Goal: Task Accomplishment & Management: Manage account settings

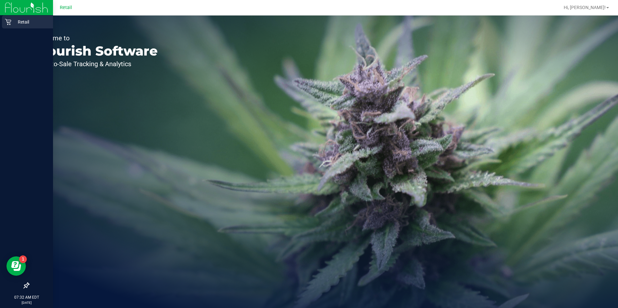
click at [24, 22] on p "Retail" at bounding box center [30, 22] width 39 height 8
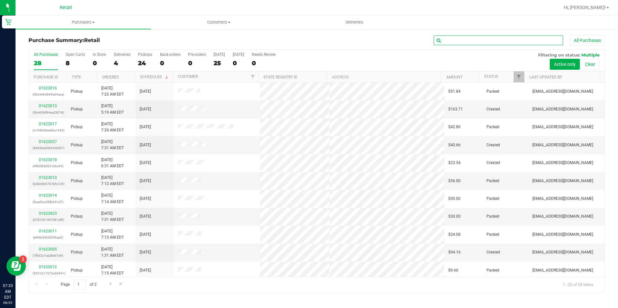
click at [493, 38] on input "text" at bounding box center [498, 41] width 129 height 10
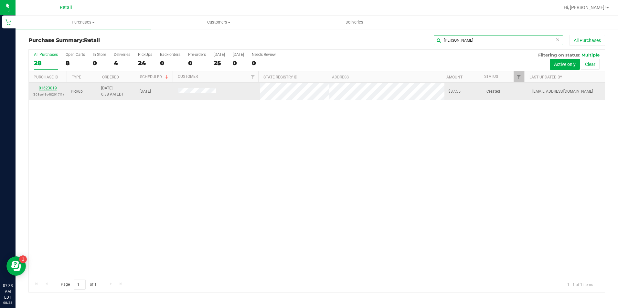
type input "[PERSON_NAME]"
click at [41, 88] on link "01623019" at bounding box center [48, 88] width 18 height 5
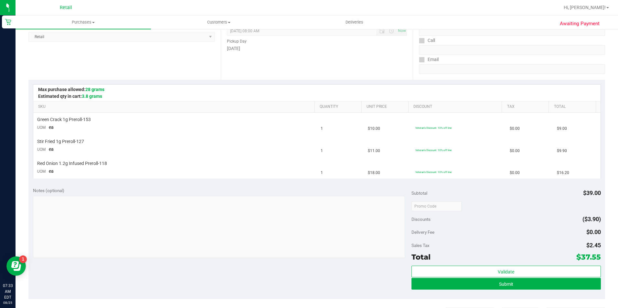
scroll to position [97, 0]
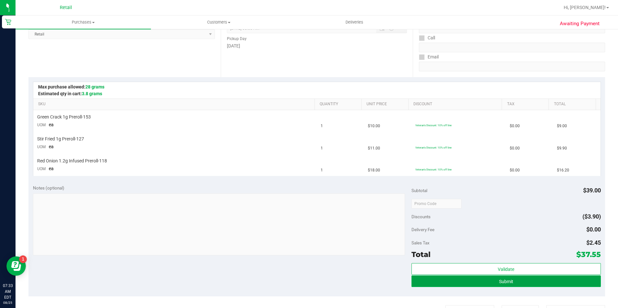
click at [515, 281] on button "Submit" at bounding box center [506, 282] width 189 height 12
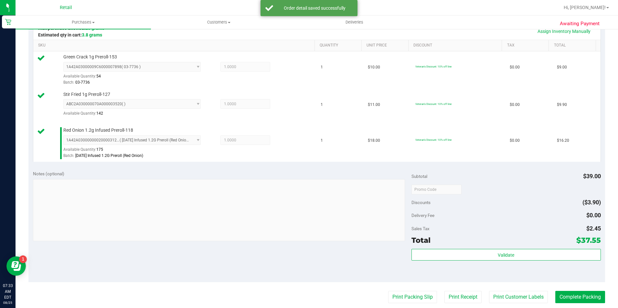
scroll to position [226, 0]
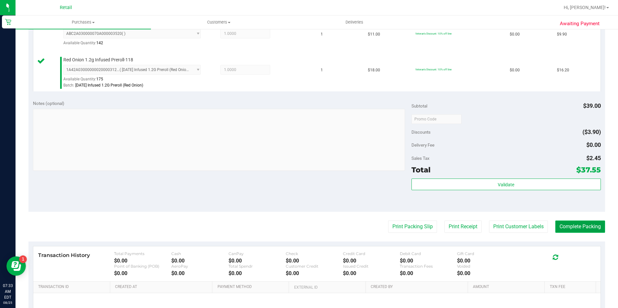
click at [570, 227] on button "Complete Packing" at bounding box center [581, 227] width 50 height 12
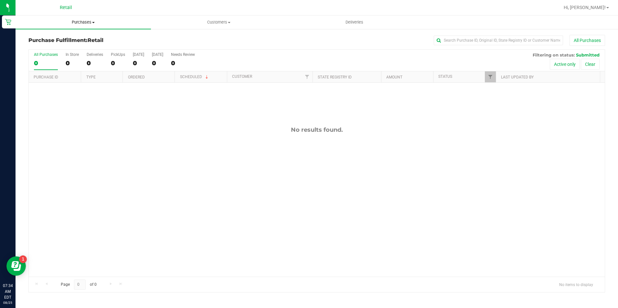
click at [85, 20] on span "Purchases" at bounding box center [83, 22] width 135 height 6
click at [73, 40] on span "Summary of purchases" at bounding box center [49, 38] width 66 height 5
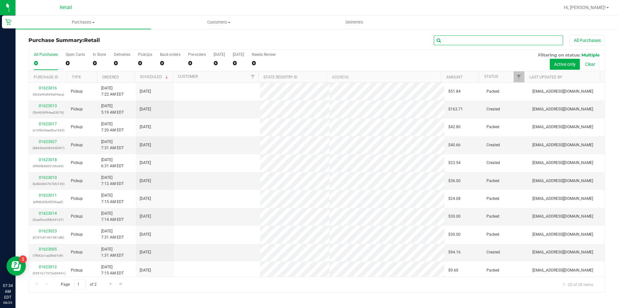
click at [459, 41] on input "text" at bounding box center [498, 41] width 129 height 10
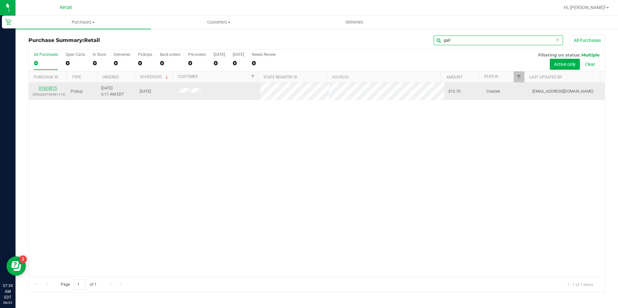
type input "gall"
click at [49, 89] on link "01623015" at bounding box center [48, 88] width 18 height 5
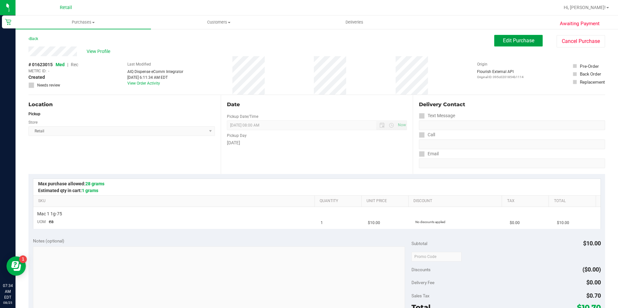
click at [512, 44] on button "Edit Purchase" at bounding box center [518, 41] width 49 height 12
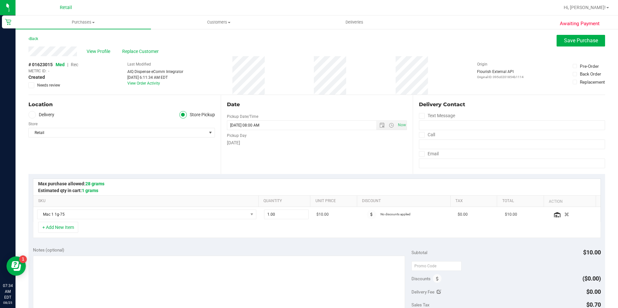
click at [75, 64] on span "Rec" at bounding box center [74, 64] width 7 height 5
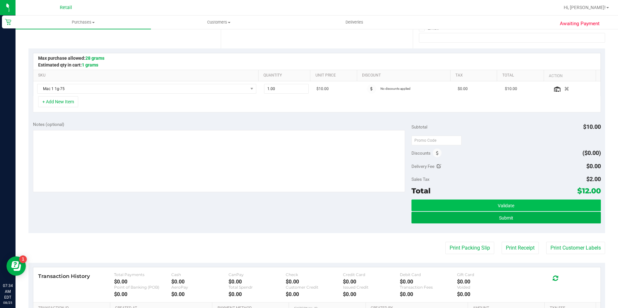
scroll to position [129, 0]
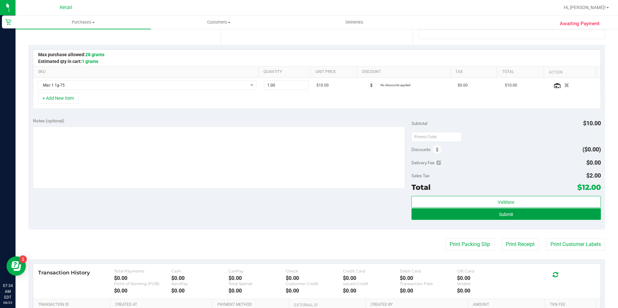
click at [451, 211] on button "Submit" at bounding box center [506, 215] width 189 height 12
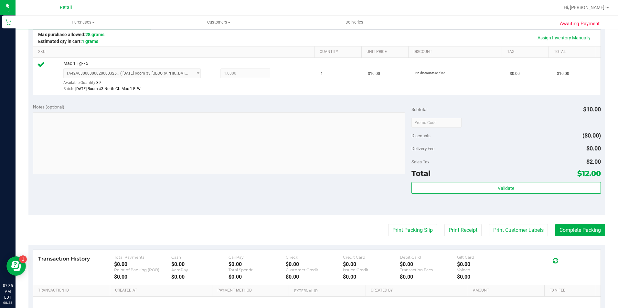
scroll to position [162, 0]
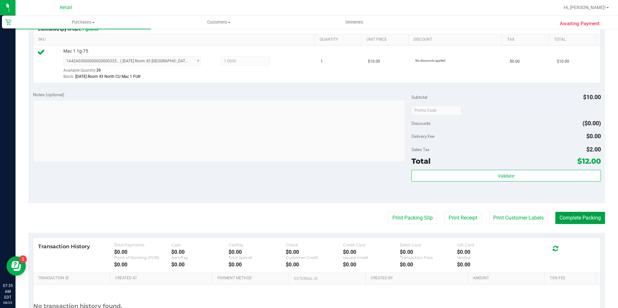
click at [575, 218] on button "Complete Packing" at bounding box center [581, 218] width 50 height 12
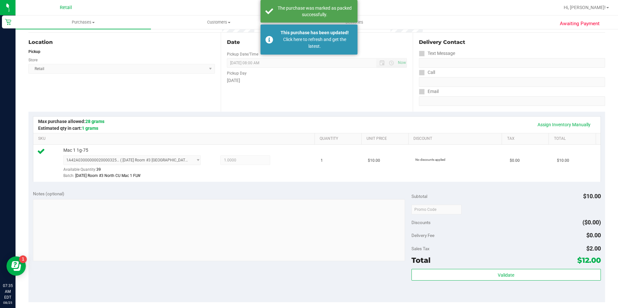
scroll to position [32, 0]
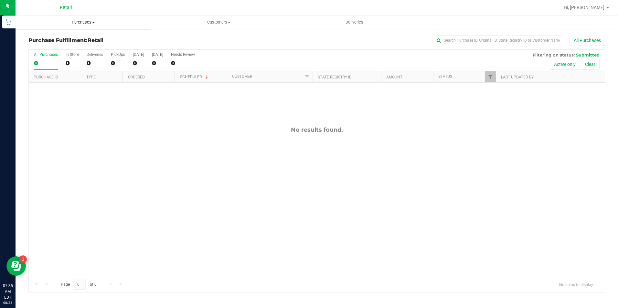
click at [75, 23] on span "Purchases" at bounding box center [83, 22] width 135 height 6
click at [73, 39] on span "Summary of purchases" at bounding box center [49, 38] width 66 height 5
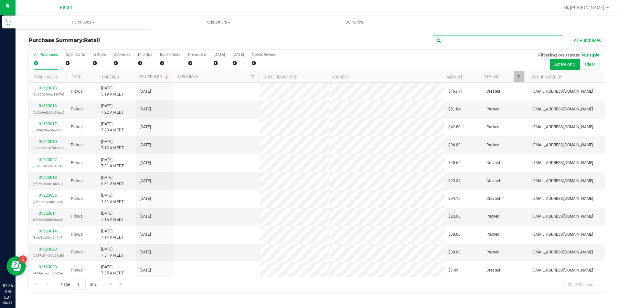
click at [470, 36] on input "text" at bounding box center [498, 41] width 129 height 10
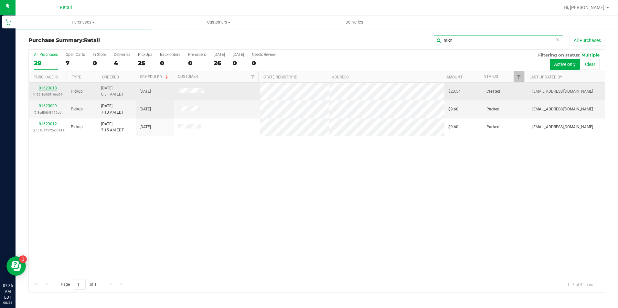
type input "mich"
click at [49, 87] on link "01623018" at bounding box center [48, 88] width 18 height 5
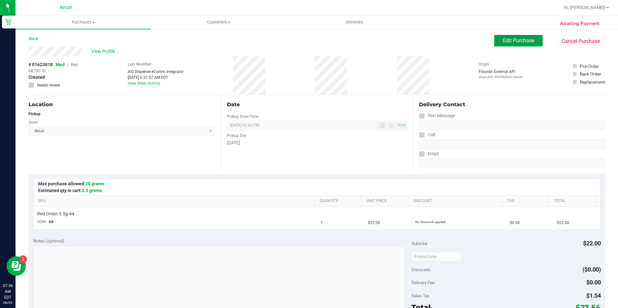
click at [511, 40] on span "Edit Purchase" at bounding box center [518, 41] width 31 height 6
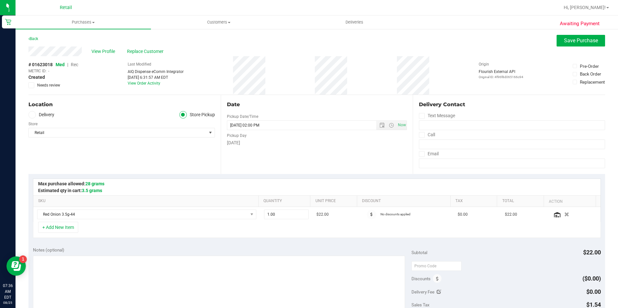
click at [77, 63] on span "Rec" at bounding box center [74, 64] width 7 height 5
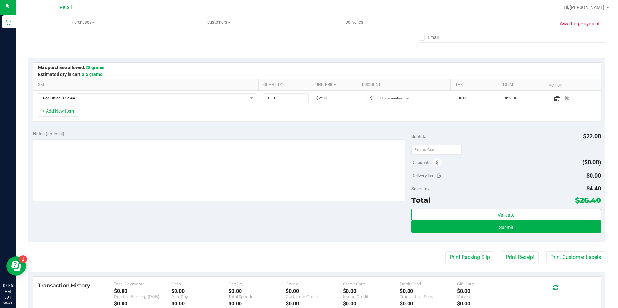
scroll to position [129, 0]
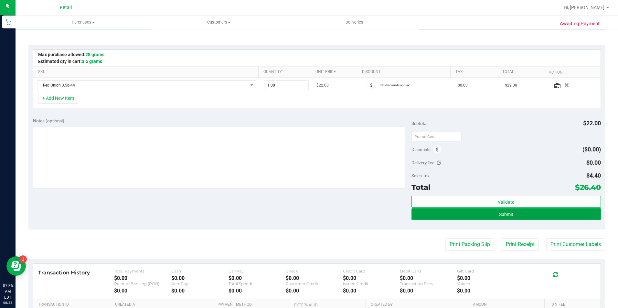
click at [480, 214] on button "Submit" at bounding box center [506, 215] width 189 height 12
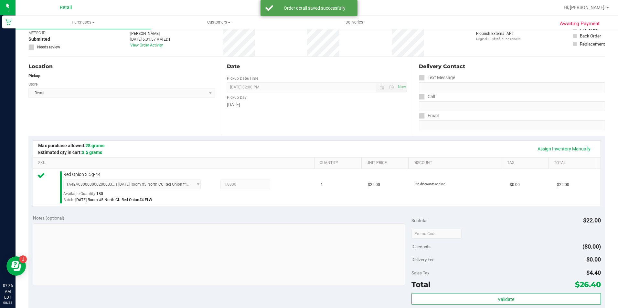
scroll to position [162, 0]
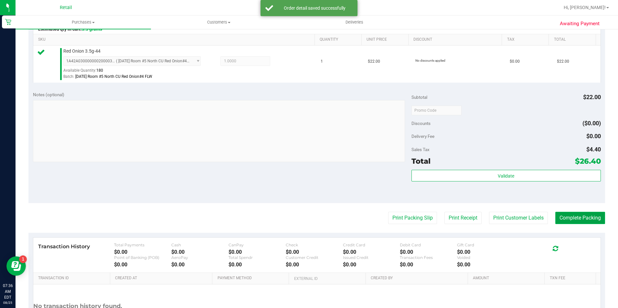
click at [578, 220] on button "Complete Packing" at bounding box center [581, 218] width 50 height 12
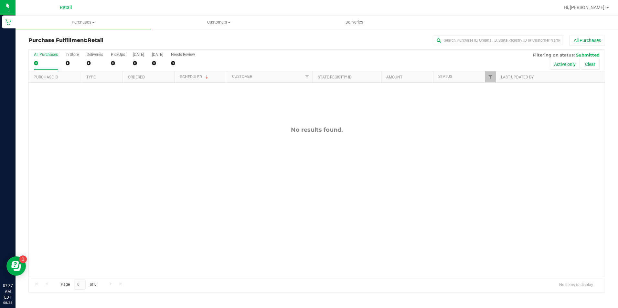
click at [42, 62] on div "0" at bounding box center [46, 62] width 24 height 7
click at [0, 0] on input "All Purchases 0" at bounding box center [0, 0] width 0 height 0
click at [75, 19] on uib-tab-heading "Purchases Summary of purchases Fulfillment All purchases" at bounding box center [83, 23] width 135 height 14
click at [76, 40] on span "Summary of purchases" at bounding box center [49, 38] width 66 height 5
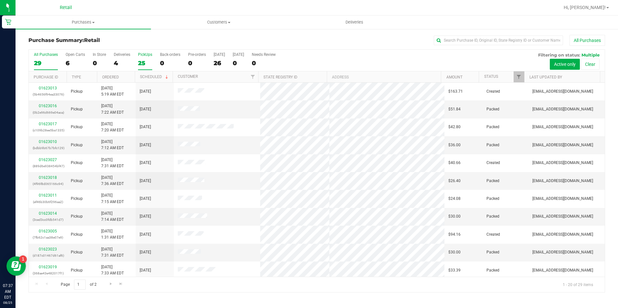
click at [146, 67] on label "PickUps 25" at bounding box center [145, 61] width 14 height 18
click at [0, 0] on input "PickUps 25" at bounding box center [0, 0] width 0 height 0
click at [119, 79] on th "Ordered" at bounding box center [116, 76] width 38 height 11
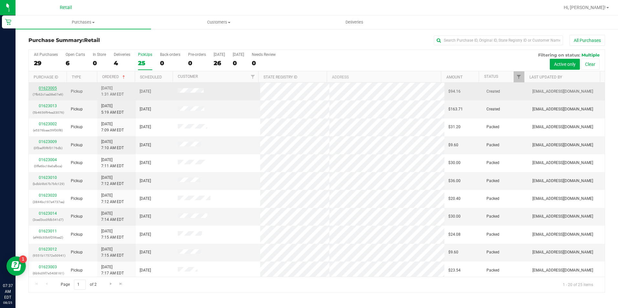
click at [46, 86] on link "01623005" at bounding box center [48, 88] width 18 height 5
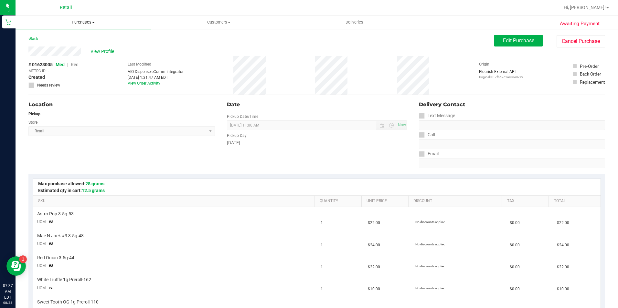
click at [88, 20] on span "Purchases" at bounding box center [83, 22] width 135 height 6
click at [82, 39] on li "Summary of purchases" at bounding box center [83, 39] width 135 height 8
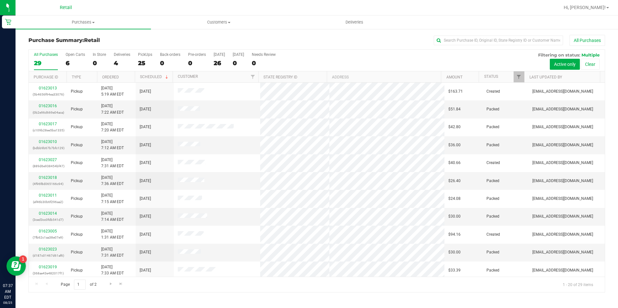
click at [123, 78] on th "Ordered" at bounding box center [116, 76] width 38 height 11
click at [51, 105] on link "01612020" at bounding box center [48, 106] width 18 height 5
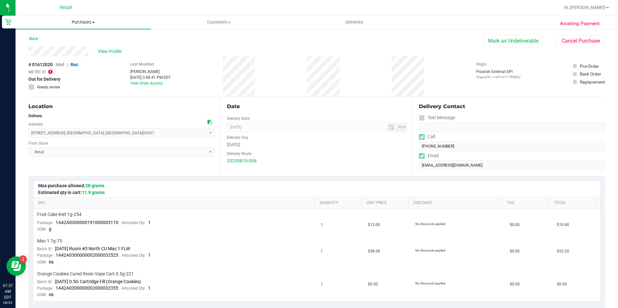
click at [81, 24] on span "Purchases" at bounding box center [83, 22] width 135 height 6
click at [80, 37] on span "Summary of purchases" at bounding box center [49, 38] width 66 height 5
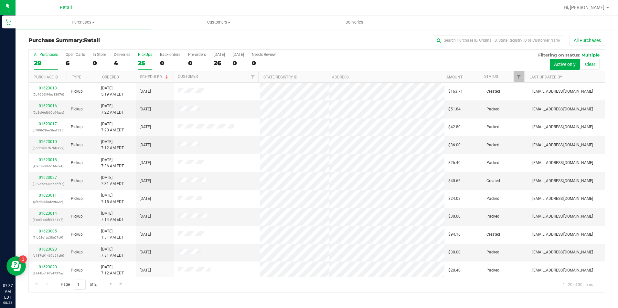
click at [143, 63] on div "25" at bounding box center [145, 62] width 14 height 7
click at [0, 0] on input "PickUps 25" at bounding box center [0, 0] width 0 height 0
click at [127, 78] on th "Ordered" at bounding box center [116, 76] width 38 height 11
click at [518, 39] on input "text" at bounding box center [498, 41] width 129 height 10
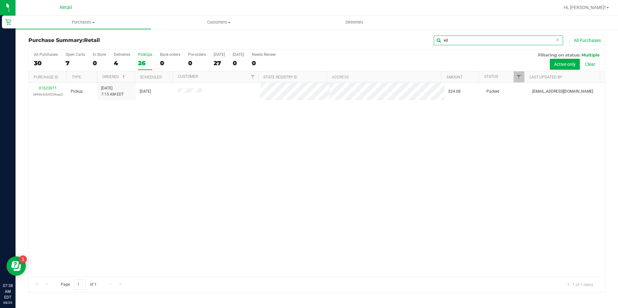
type input "e"
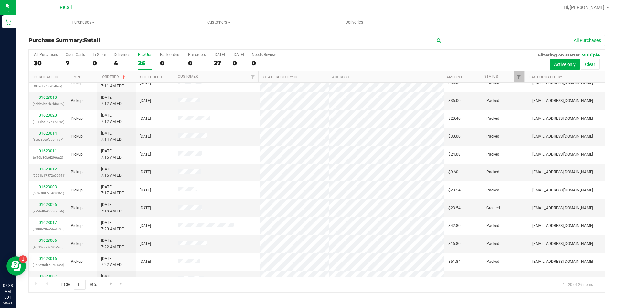
scroll to position [97, 0]
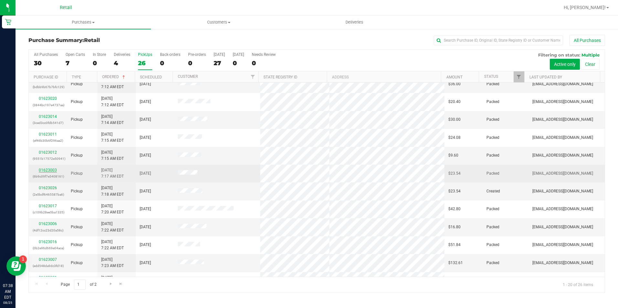
click at [41, 169] on link "01623003" at bounding box center [48, 170] width 18 height 5
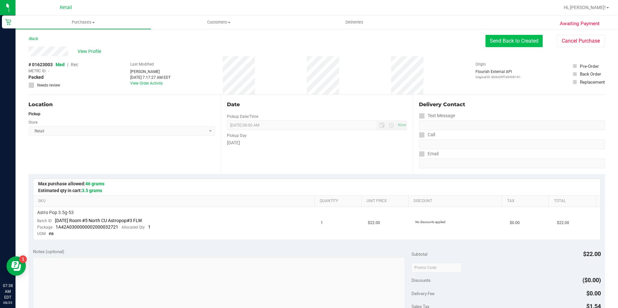
click at [490, 42] on button "Send Back to Created" at bounding box center [514, 41] width 57 height 12
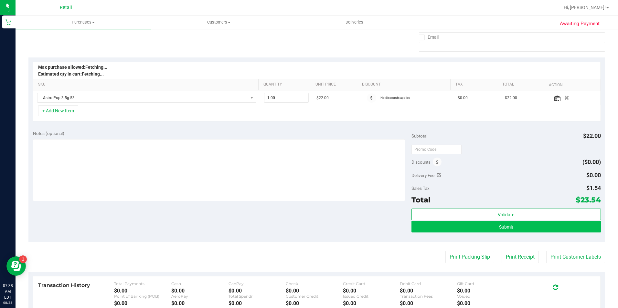
scroll to position [162, 0]
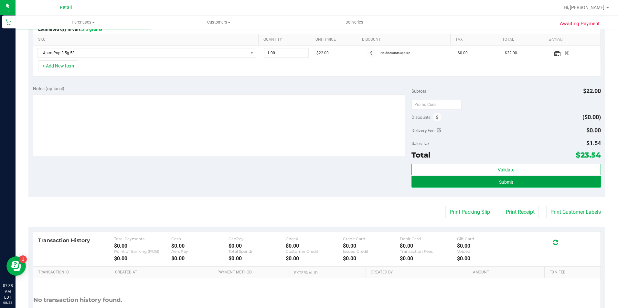
click at [491, 184] on button "Submit" at bounding box center [506, 182] width 189 height 12
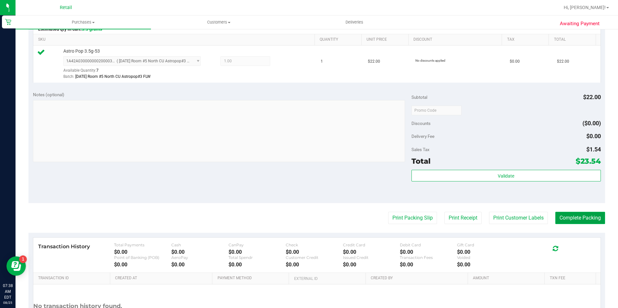
click at [566, 219] on button "Complete Packing" at bounding box center [581, 218] width 50 height 12
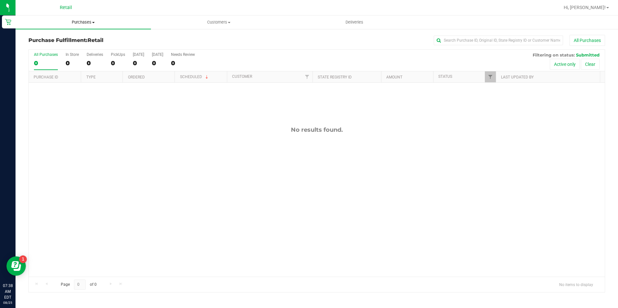
click at [82, 22] on span "Purchases" at bounding box center [83, 22] width 135 height 6
click at [87, 37] on li "Summary of purchases" at bounding box center [83, 39] width 135 height 8
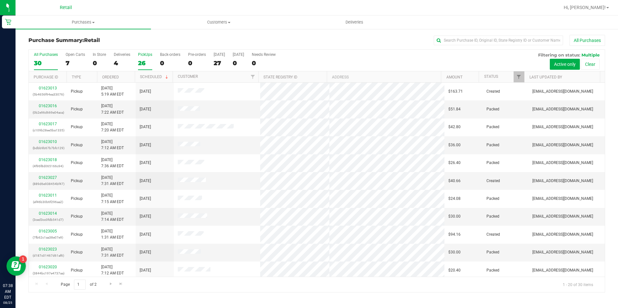
click at [146, 62] on div "26" at bounding box center [145, 62] width 14 height 7
click at [0, 0] on input "PickUps 26" at bounding box center [0, 0] width 0 height 0
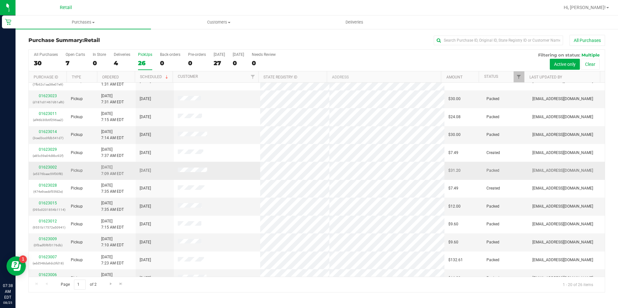
scroll to position [129, 0]
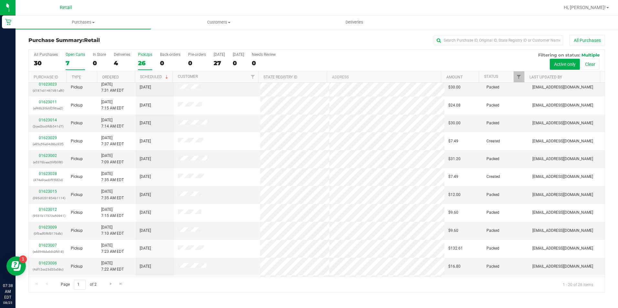
click at [76, 62] on div "7" at bounding box center [75, 62] width 19 height 7
click at [0, 0] on input "Open Carts 7" at bounding box center [0, 0] width 0 height 0
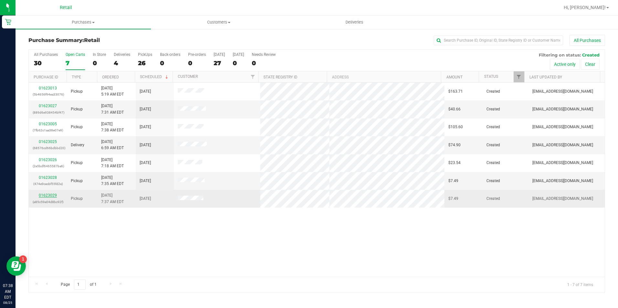
click at [47, 197] on link "01623029" at bounding box center [48, 195] width 18 height 5
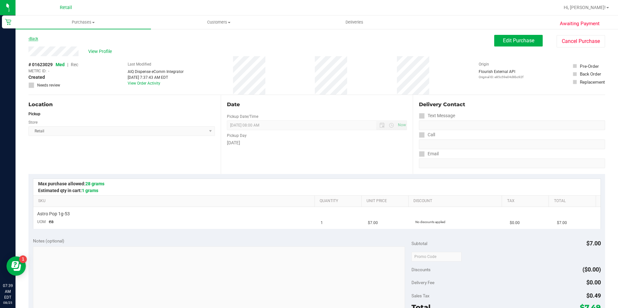
click at [36, 41] on link "Back" at bounding box center [33, 39] width 10 height 5
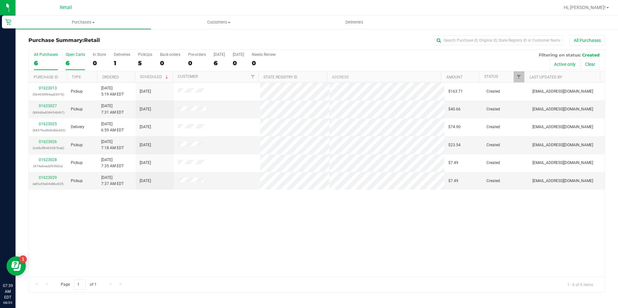
click at [78, 62] on div "6" at bounding box center [75, 62] width 19 height 7
click at [0, 0] on input "Open Carts 6" at bounding box center [0, 0] width 0 height 0
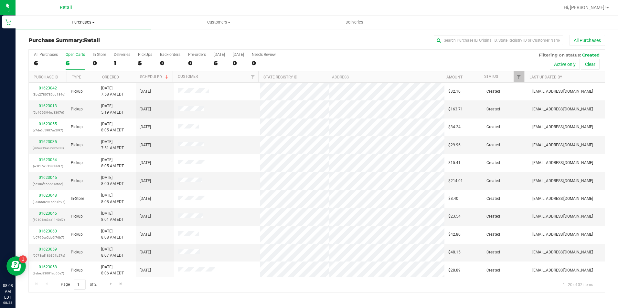
click at [84, 23] on span "Purchases" at bounding box center [83, 22] width 135 height 6
click at [56, 55] on span "All purchases" at bounding box center [39, 54] width 46 height 5
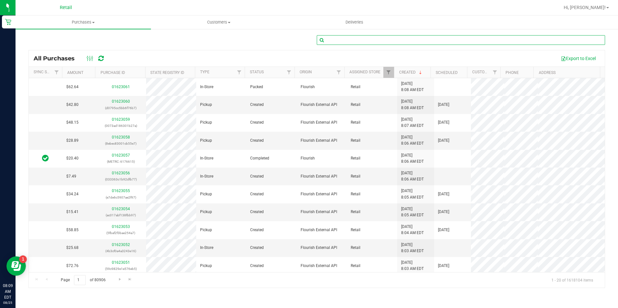
click at [346, 41] on input "text" at bounding box center [461, 40] width 288 height 10
type input "[PERSON_NAME]"
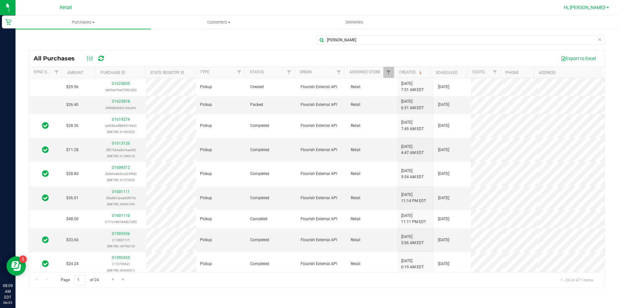
click at [605, 6] on span "Hi, [PERSON_NAME]!" at bounding box center [585, 7] width 42 height 5
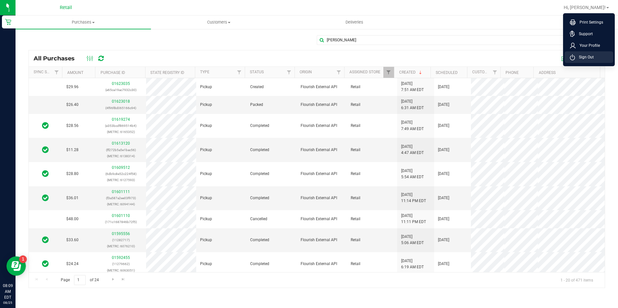
click at [577, 58] on span "Sign Out" at bounding box center [584, 57] width 19 height 6
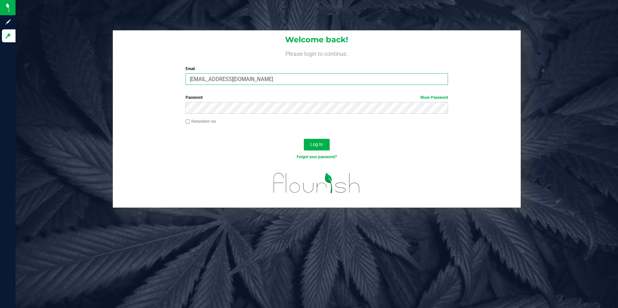
click at [271, 81] on input "[EMAIL_ADDRESS][DOMAIN_NAME]" at bounding box center [317, 79] width 263 height 12
drag, startPoint x: 268, startPoint y: 80, endPoint x: 158, endPoint y: 67, distance: 111.0
click at [158, 67] on div "Welcome back! Please login to continue. Email [EMAIL_ADDRESS][DOMAIN_NAME] Requ…" at bounding box center [317, 60] width 408 height 60
type input "[EMAIL_ADDRESS][DOMAIN_NAME]"
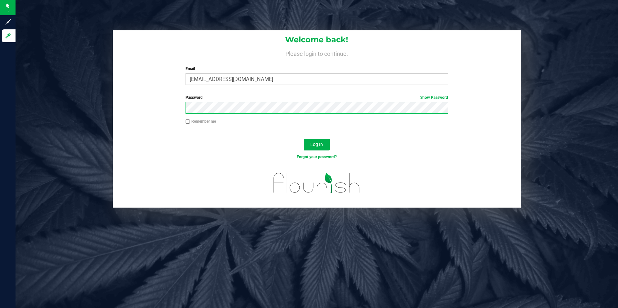
click at [304, 139] on button "Log In" at bounding box center [317, 145] width 26 height 12
